Goal: Transaction & Acquisition: Purchase product/service

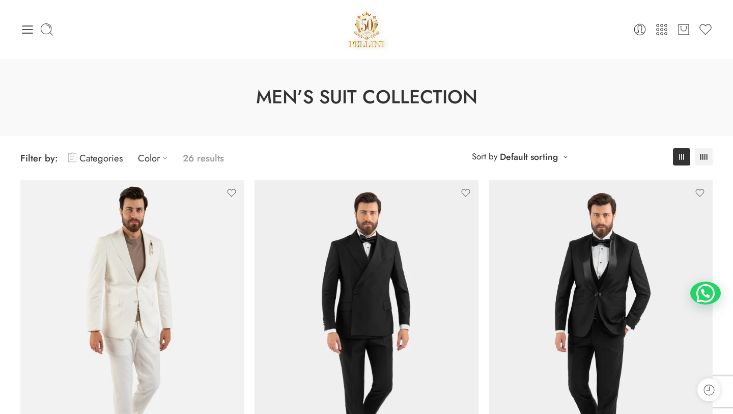
click at [15, 25] on div "0 Cart 0 Wishlist Search here" at bounding box center [366, 29] width 702 height 43
click at [26, 26] on icon at bounding box center [27, 29] width 14 height 14
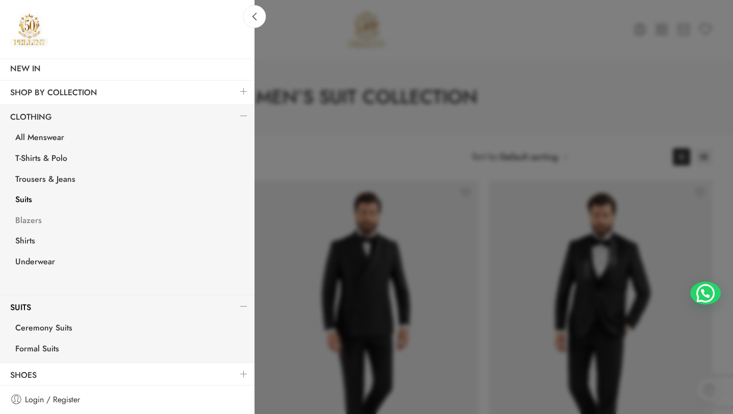
scroll to position [87, 0]
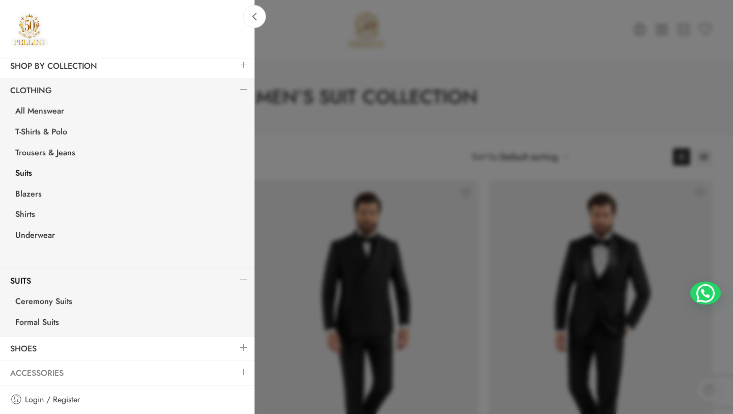
click at [118, 375] on link "Accessories" at bounding box center [127, 372] width 254 height 23
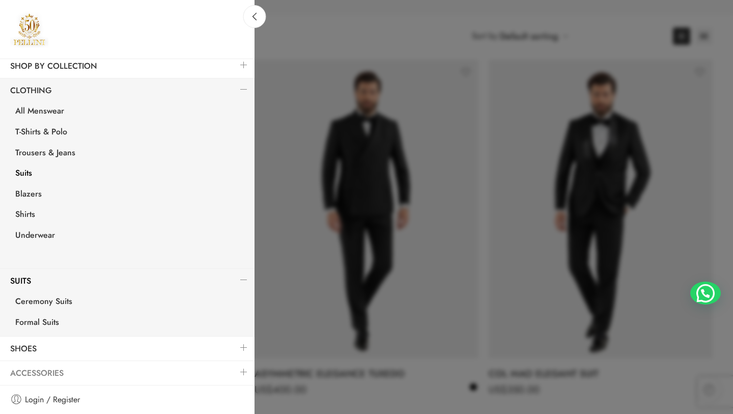
scroll to position [124, 0]
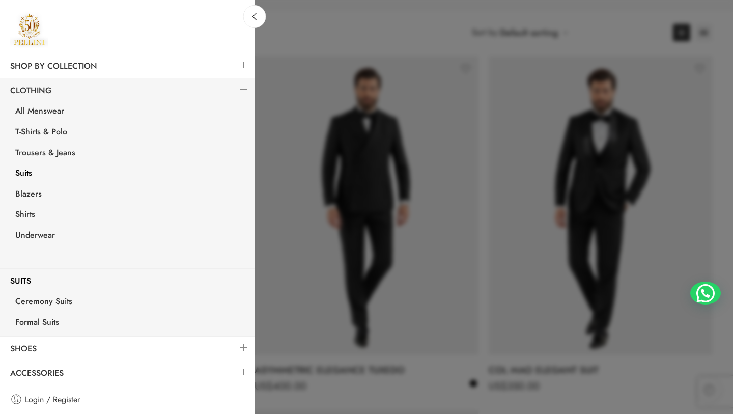
click at [240, 371] on link at bounding box center [243, 372] width 21 height 22
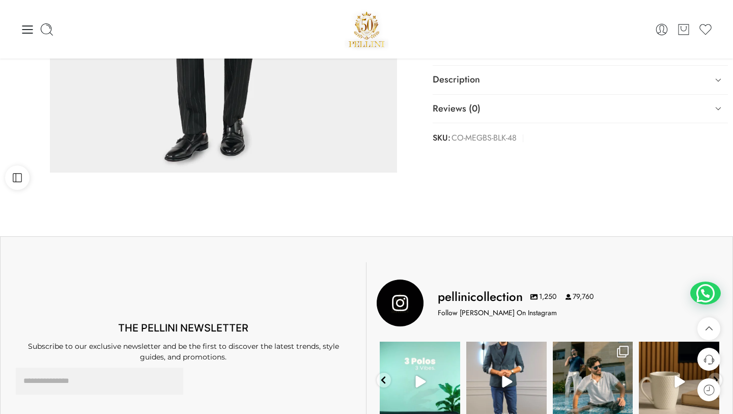
scroll to position [327, 0]
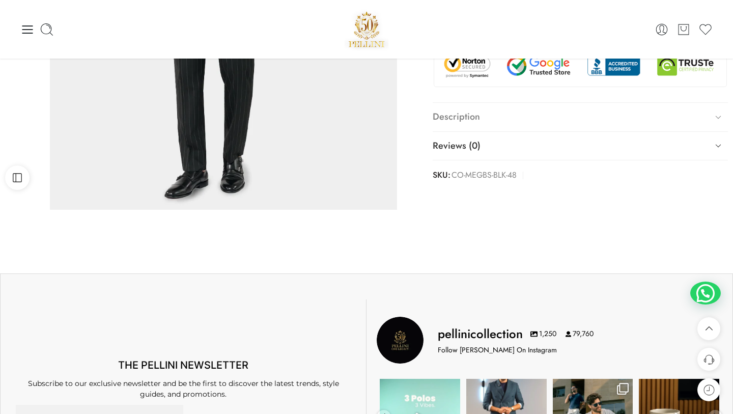
click at [500, 110] on link "Description" at bounding box center [579, 117] width 295 height 28
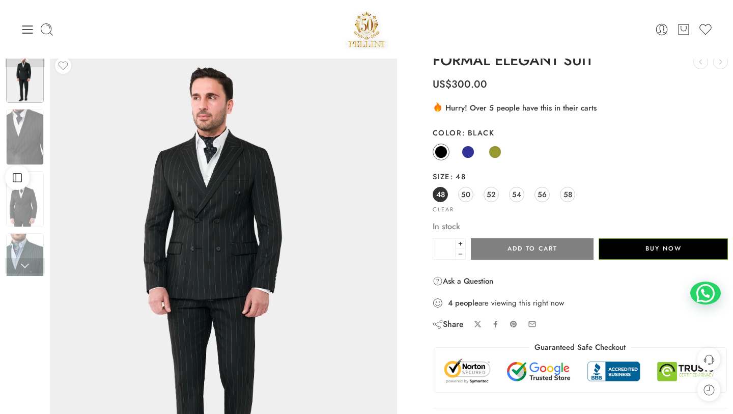
scroll to position [24, 0]
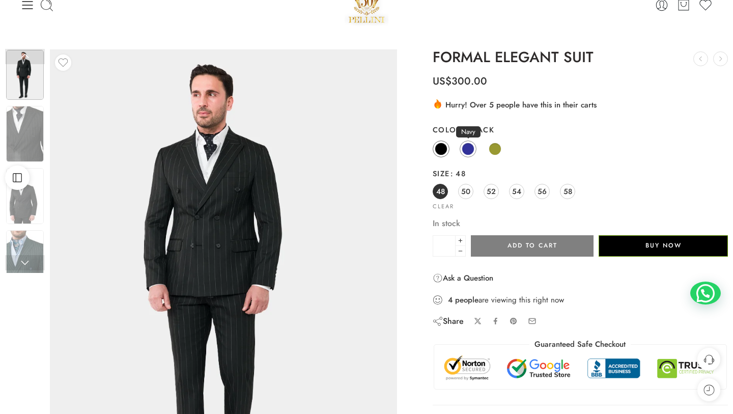
click at [469, 151] on span at bounding box center [467, 148] width 13 height 13
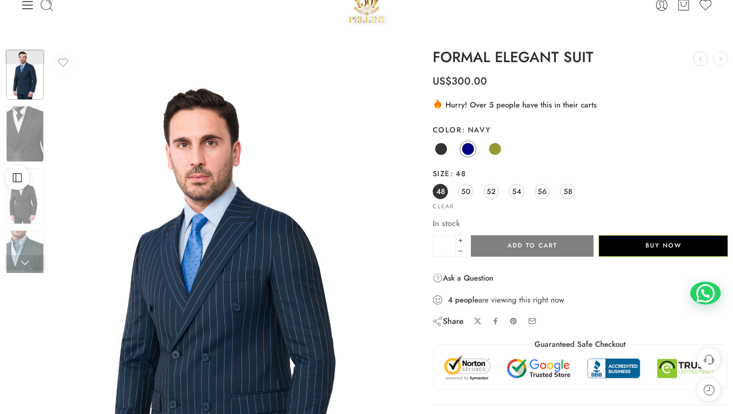
click at [478, 152] on div "Black Navy Olive" at bounding box center [579, 149] width 295 height 20
click at [488, 152] on link "Olive" at bounding box center [494, 148] width 17 height 17
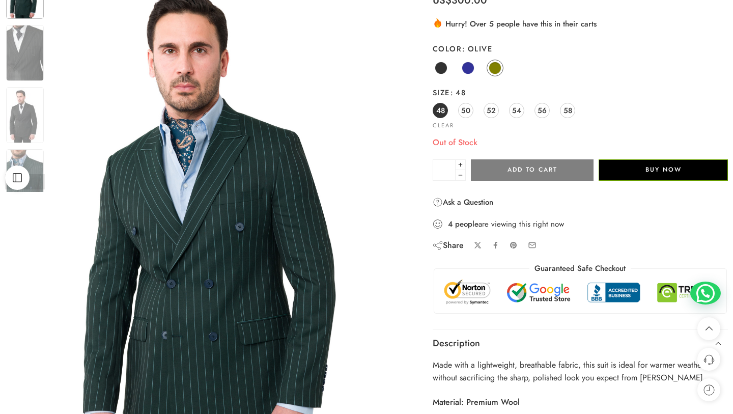
scroll to position [27, 0]
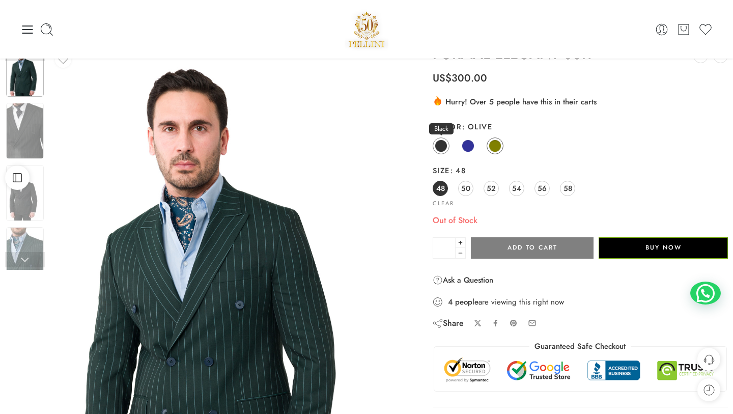
click at [438, 147] on span at bounding box center [440, 145] width 13 height 13
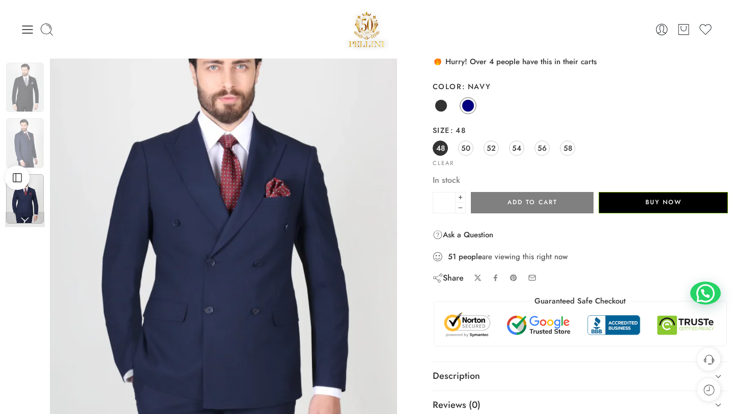
scroll to position [88, 0]
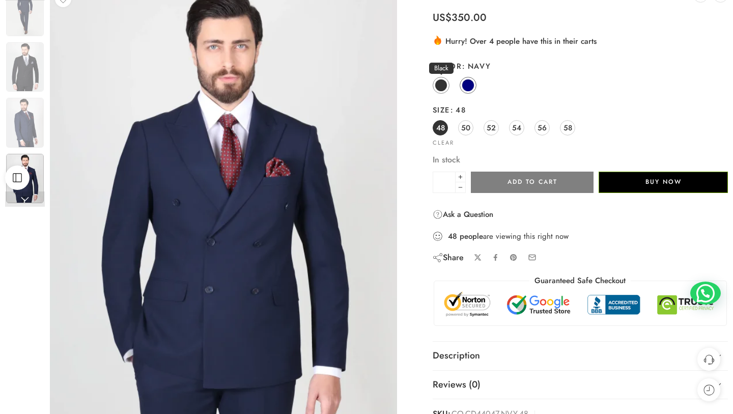
click at [447, 90] on link "Black" at bounding box center [440, 85] width 17 height 17
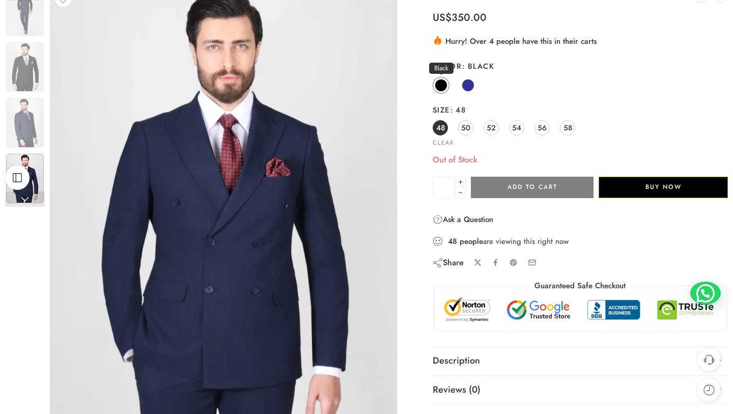
click at [439, 78] on link "Black" at bounding box center [440, 85] width 17 height 17
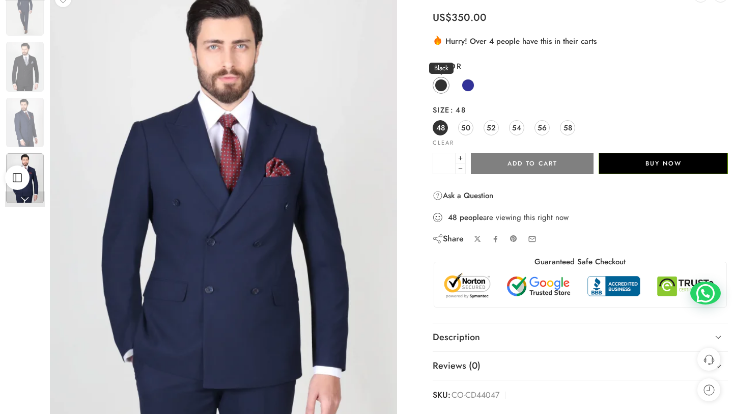
click at [440, 82] on span at bounding box center [440, 85] width 13 height 13
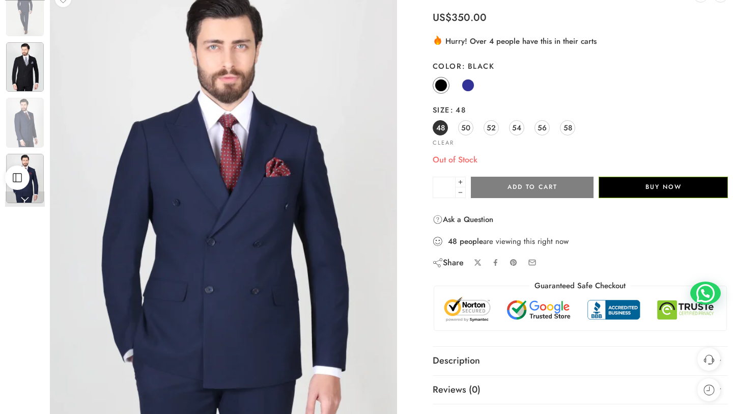
click at [32, 67] on img at bounding box center [25, 67] width 38 height 50
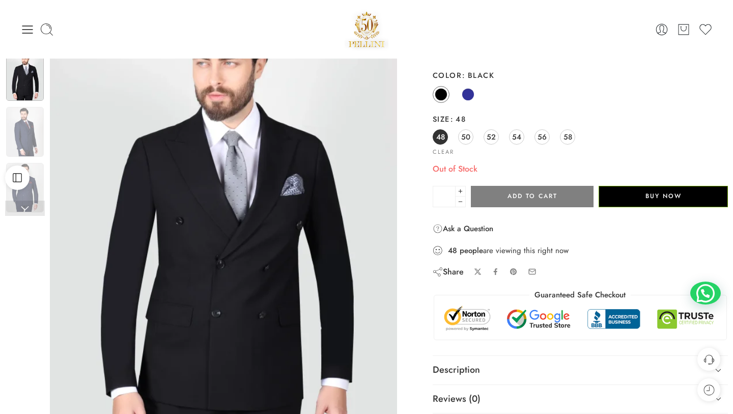
scroll to position [0, 0]
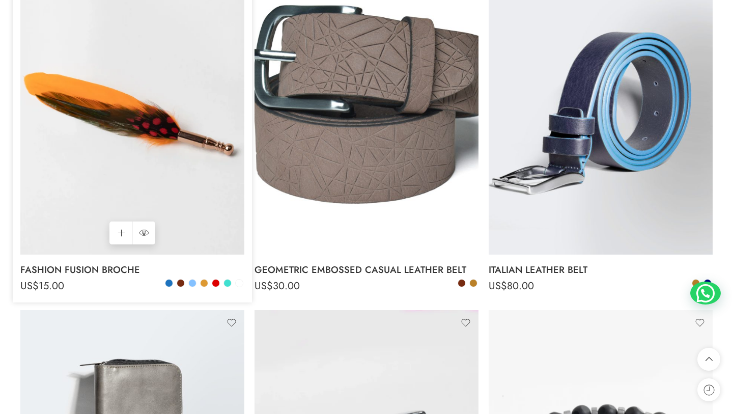
scroll to position [3424, 0]
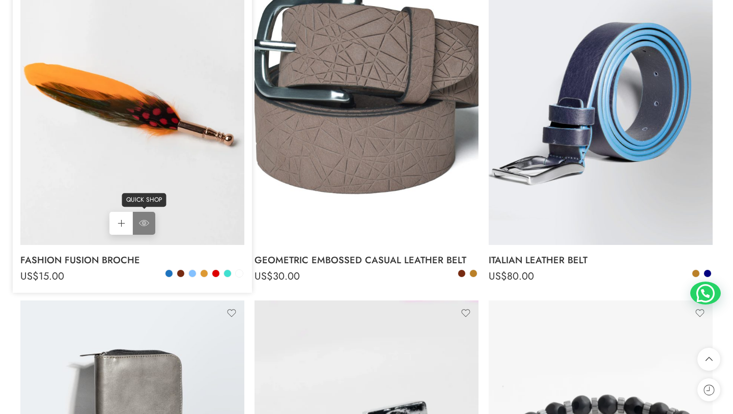
click at [148, 228] on icon at bounding box center [144, 223] width 10 height 18
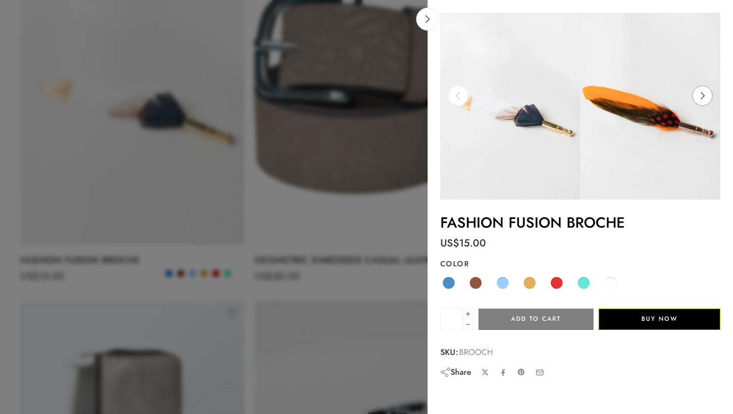
click at [705, 94] on icon at bounding box center [701, 95] width 19 height 20
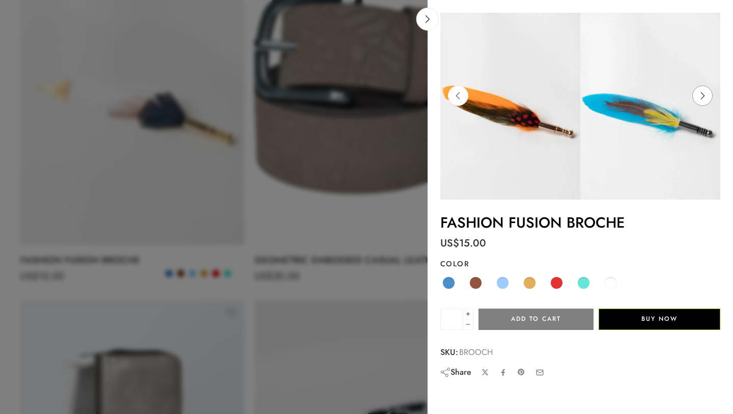
click at [705, 94] on icon at bounding box center [701, 95] width 19 height 20
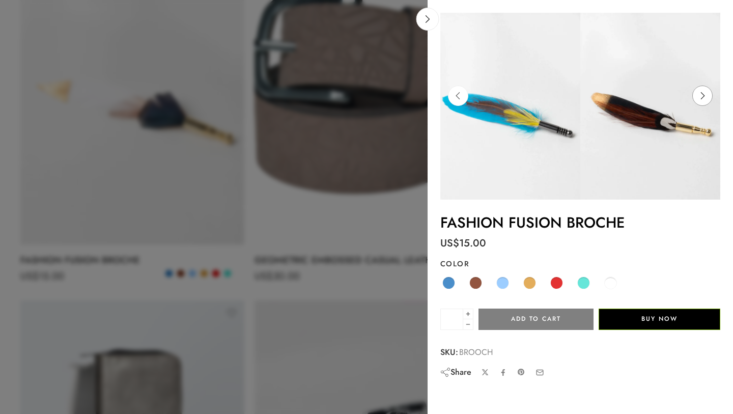
click at [705, 94] on icon at bounding box center [701, 95] width 19 height 20
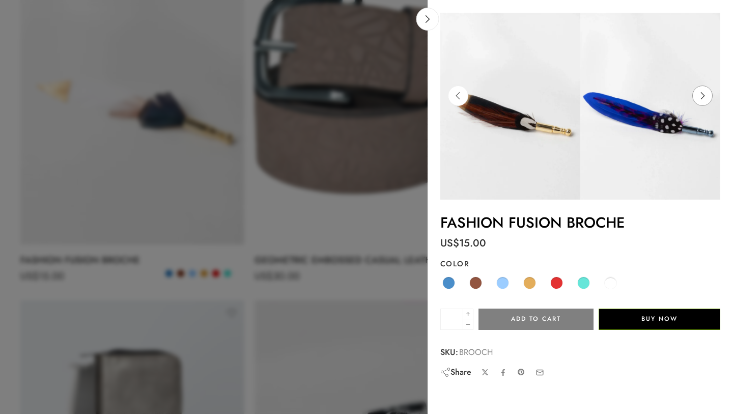
click at [705, 94] on icon at bounding box center [701, 95] width 19 height 20
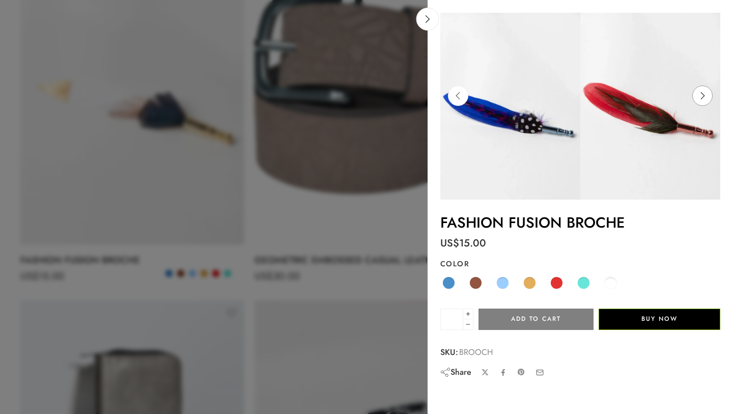
click at [705, 94] on icon at bounding box center [701, 95] width 19 height 20
click at [346, 158] on div at bounding box center [366, 207] width 733 height 414
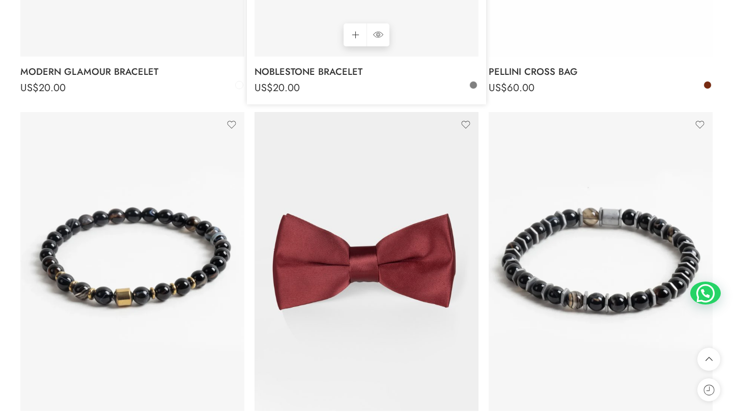
scroll to position [4955, 0]
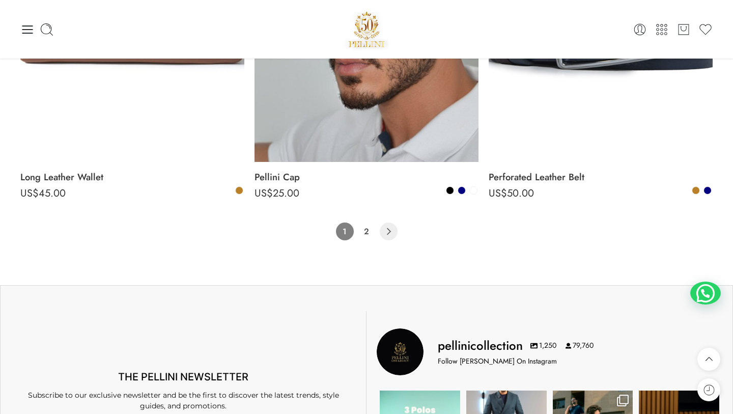
click at [392, 238] on icon "Product Pagination" at bounding box center [389, 231] width 18 height 18
